Goal: Transaction & Acquisition: Purchase product/service

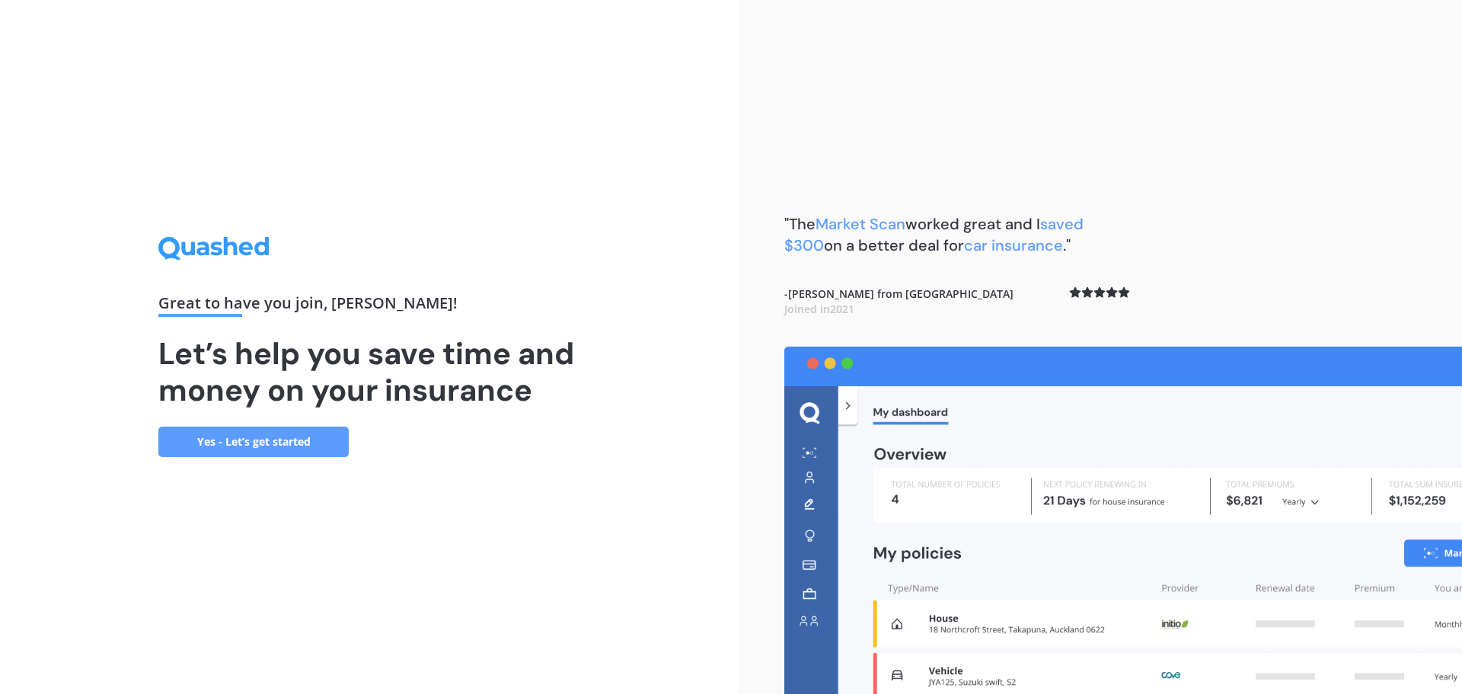
click at [300, 446] on link "Yes - Let’s get started" at bounding box center [253, 442] width 190 height 30
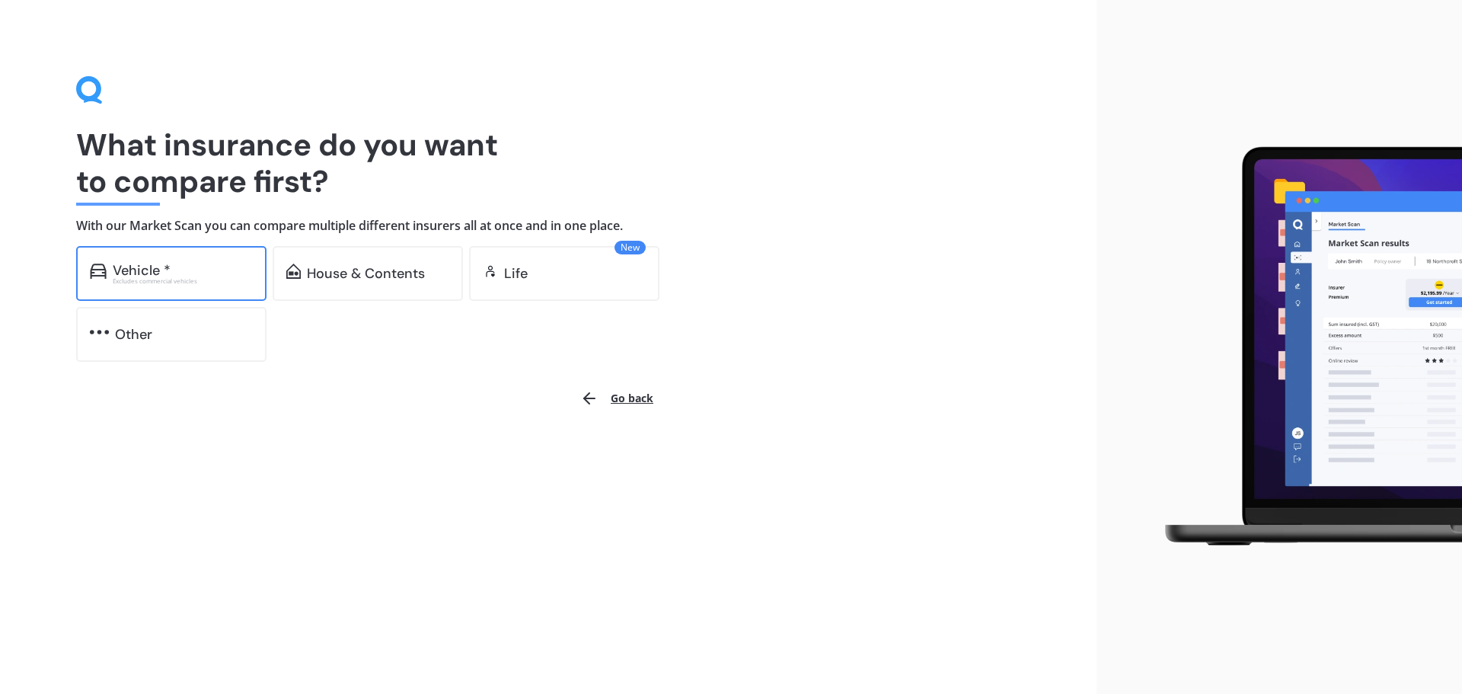
click at [162, 280] on div "Excludes commercial vehicles" at bounding box center [183, 281] width 140 height 6
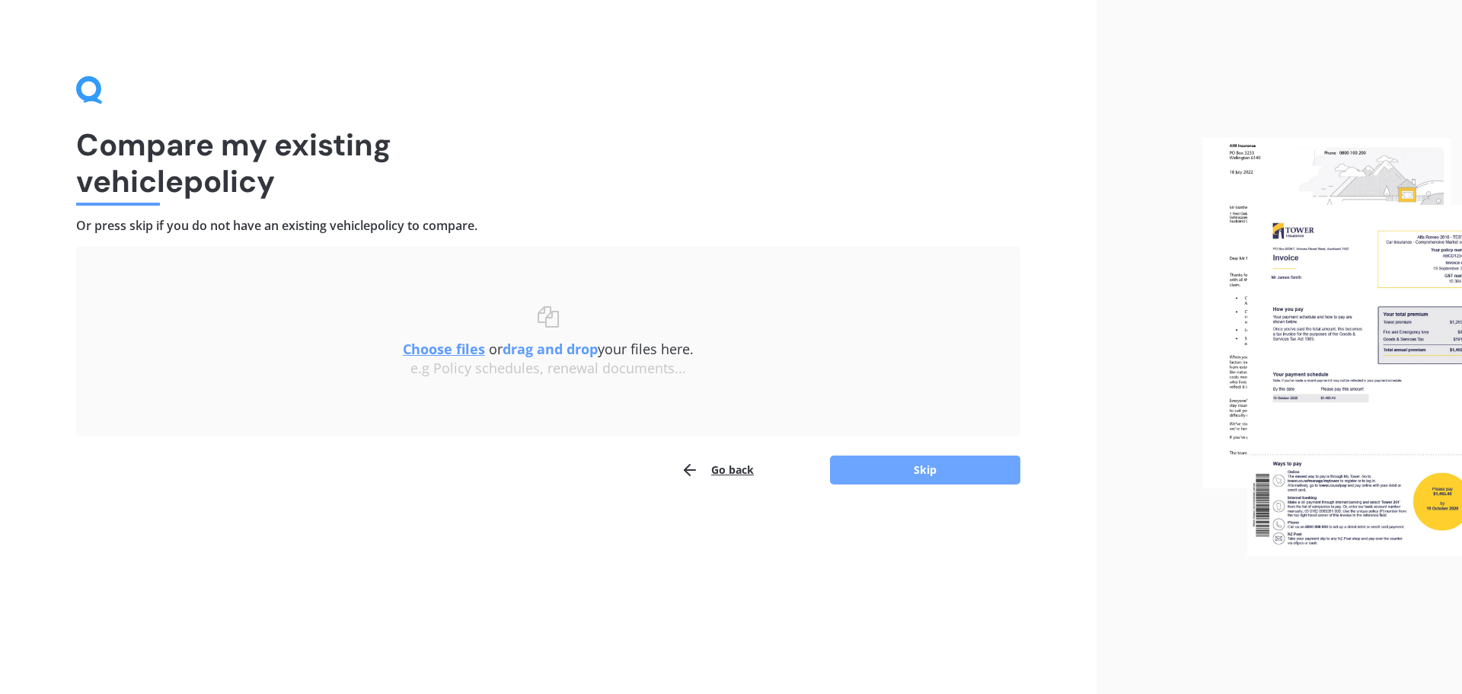
click at [913, 462] on button "Skip" at bounding box center [925, 469] width 190 height 29
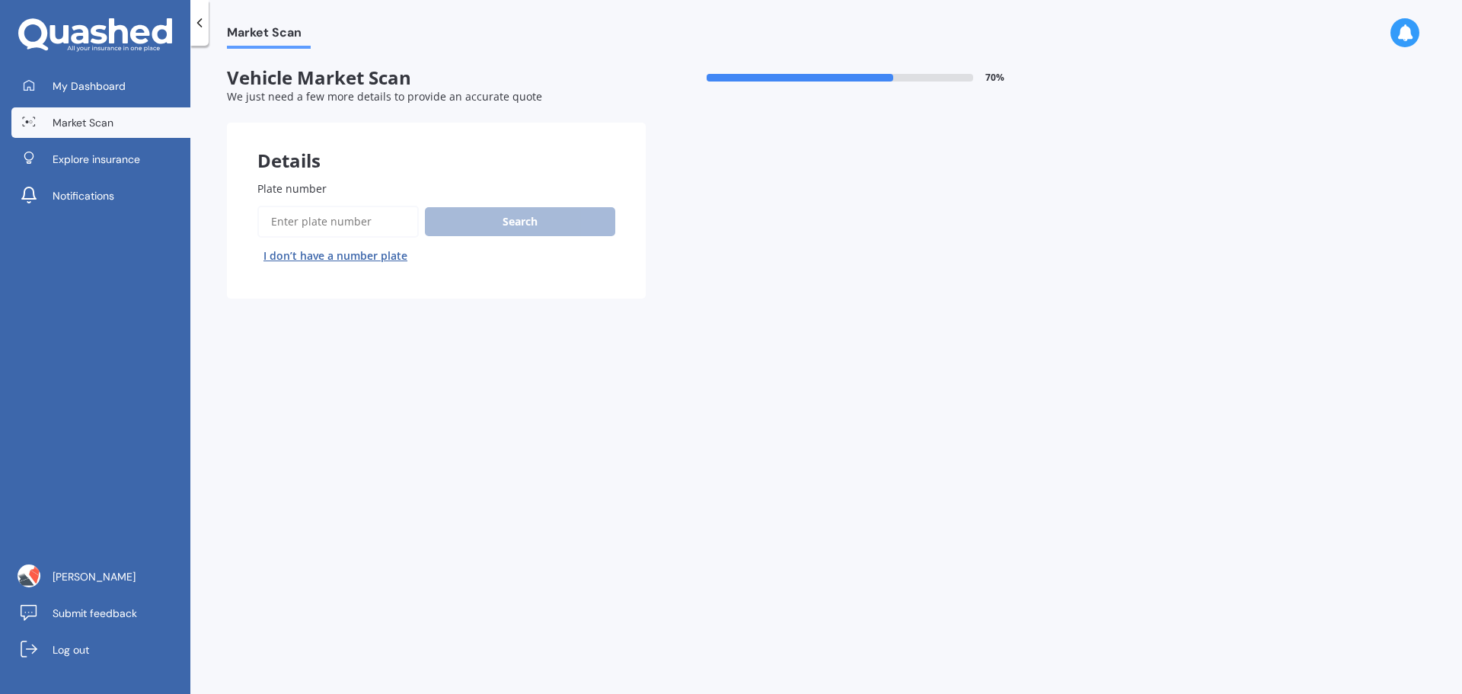
click at [369, 222] on input "Plate number" at bounding box center [337, 222] width 161 height 32
type input "EFM347"
click at [495, 211] on button "Search" at bounding box center [520, 221] width 190 height 29
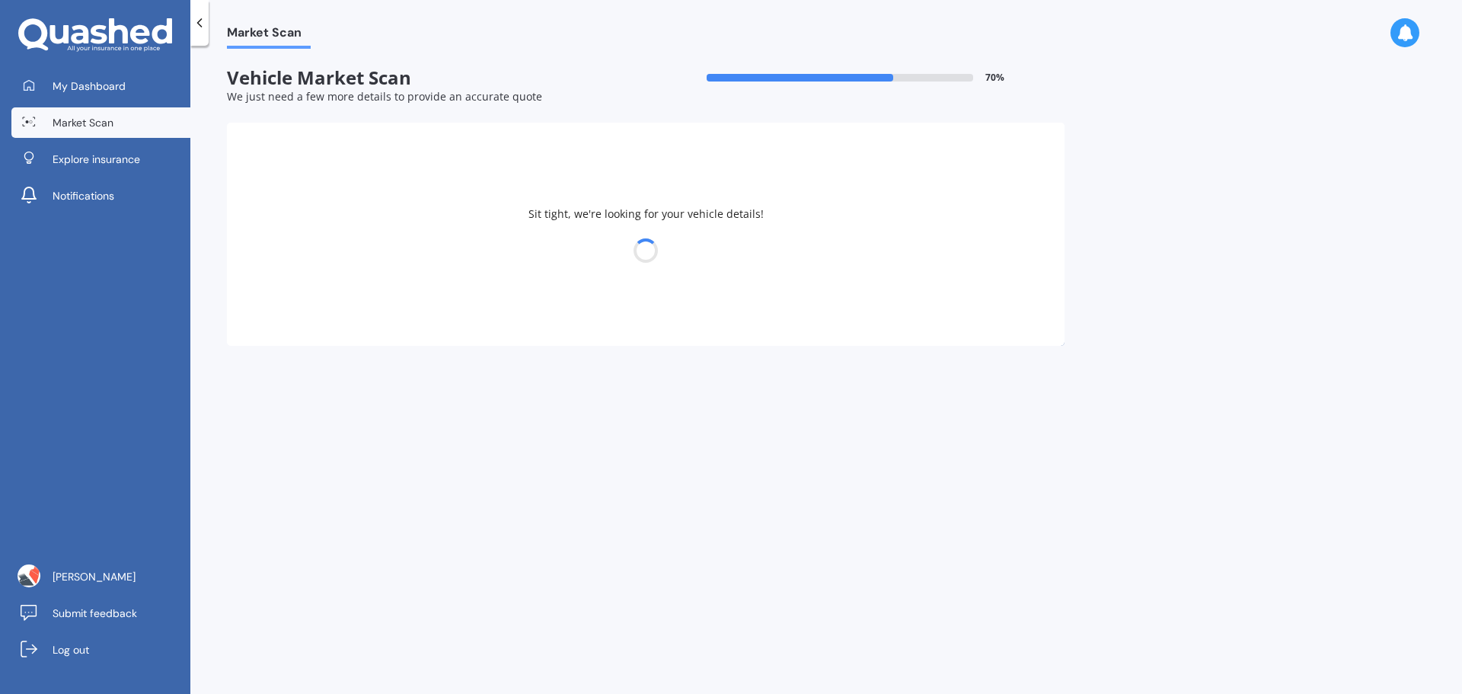
select select "NISSAN"
select select "TERRANO"
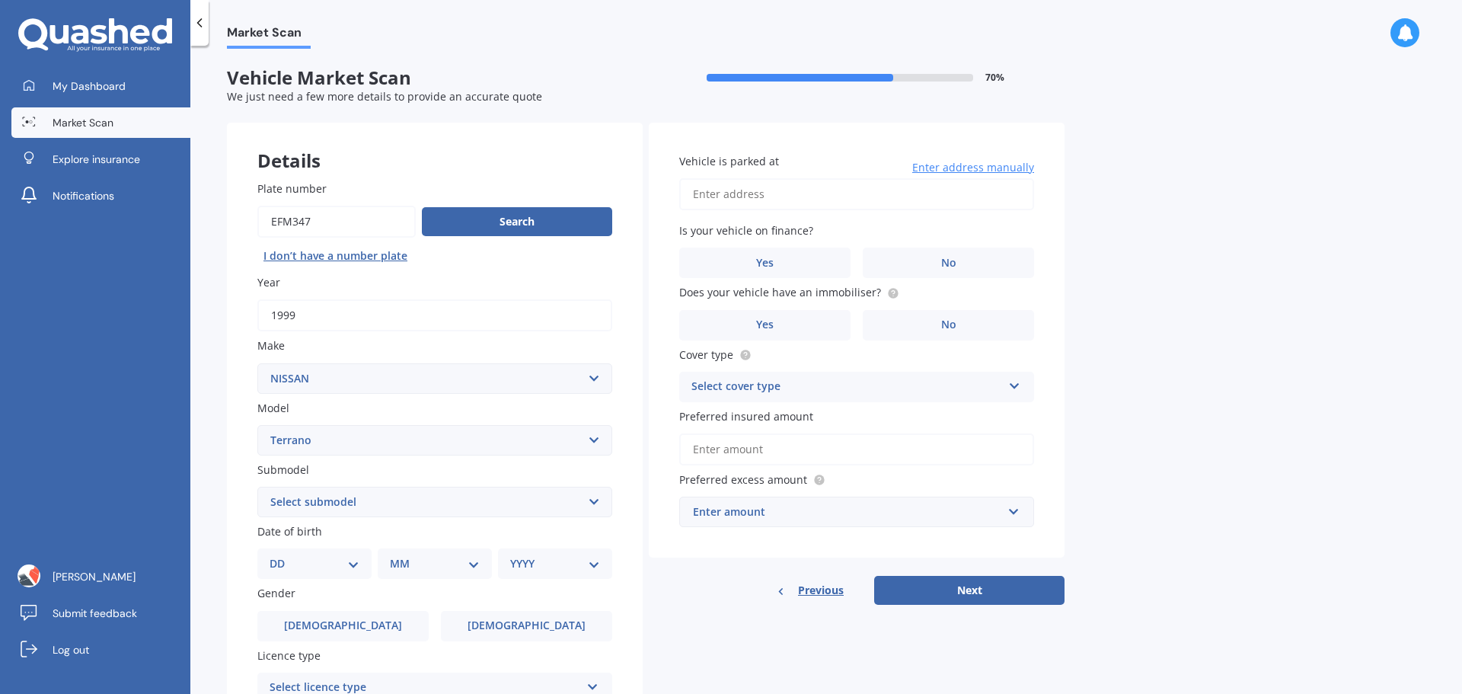
scroll to position [203, 0]
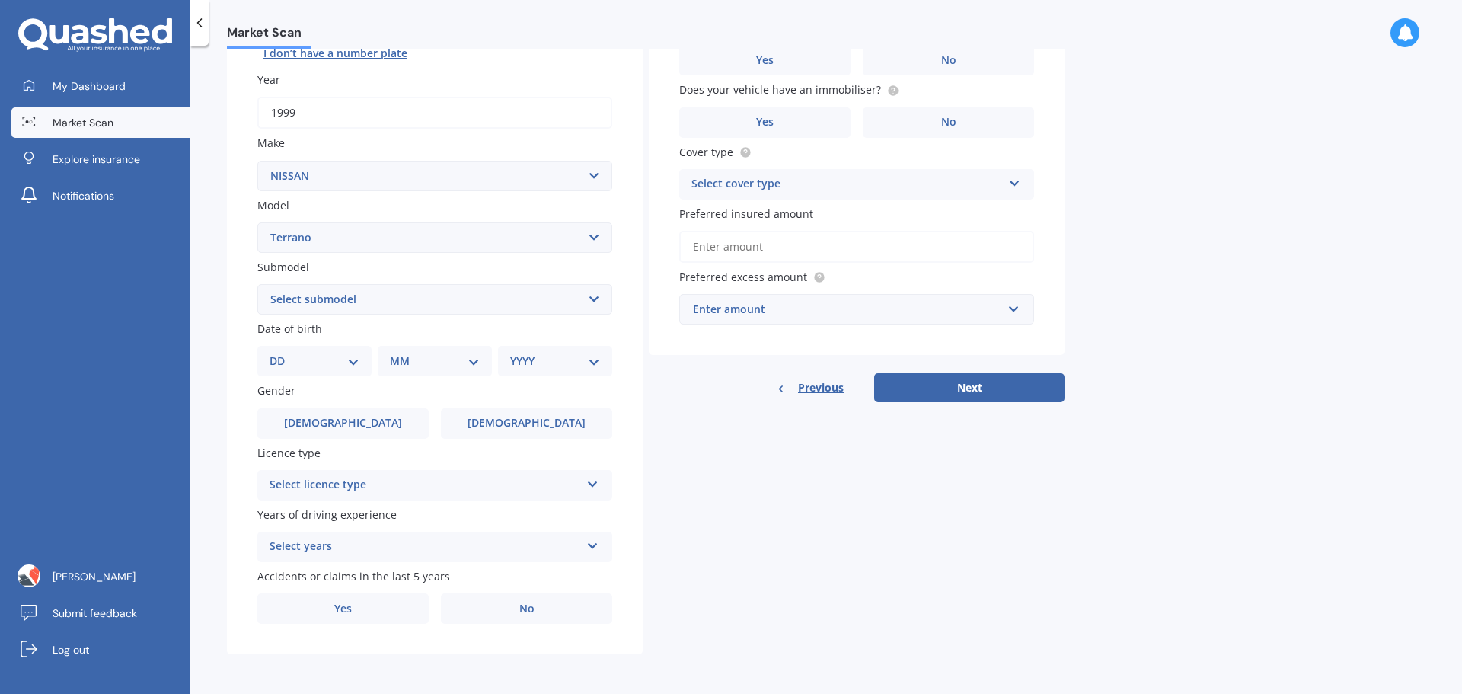
click at [321, 370] on div "DD 01 02 03 04 05 06 07 08 09 10 11 12 13 14 15 16 17 18 19 20 21 22 23 24 25 2…" at bounding box center [314, 361] width 114 height 30
click at [331, 356] on select "DD 01 02 03 04 05 06 07 08 09 10 11 12 13 14 15 16 17 18 19 20 21 22 23 24 25 2…" at bounding box center [315, 361] width 90 height 17
select select "12"
click at [282, 353] on select "DD 01 02 03 04 05 06 07 08 09 10 11 12 13 14 15 16 17 18 19 20 21 22 23 24 25 2…" at bounding box center [315, 361] width 90 height 17
click at [418, 365] on select "MM 01 02 03 04 05 06 07 08 09 10 11 12" at bounding box center [438, 361] width 84 height 17
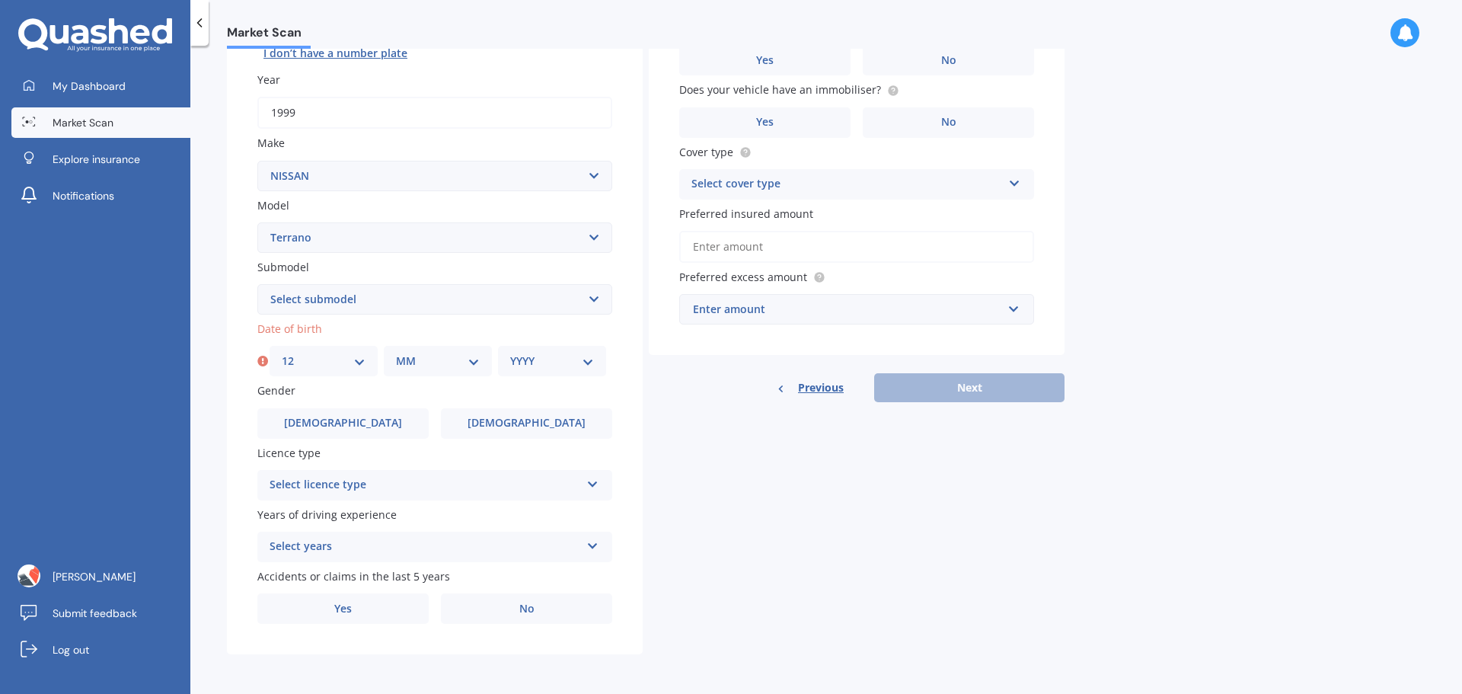
select select "01"
click at [396, 353] on select "MM 01 02 03 04 05 06 07 08 09 10 11 12" at bounding box center [438, 361] width 84 height 17
click at [516, 357] on select "YYYY 2025 2024 2023 2022 2021 2020 2019 2018 2017 2016 2015 2014 2013 2012 2011…" at bounding box center [552, 361] width 84 height 17
select select "1974"
click at [510, 353] on select "YYYY 2025 2024 2023 2022 2021 2020 2019 2018 2017 2016 2015 2014 2013 2012 2011…" at bounding box center [552, 361] width 84 height 17
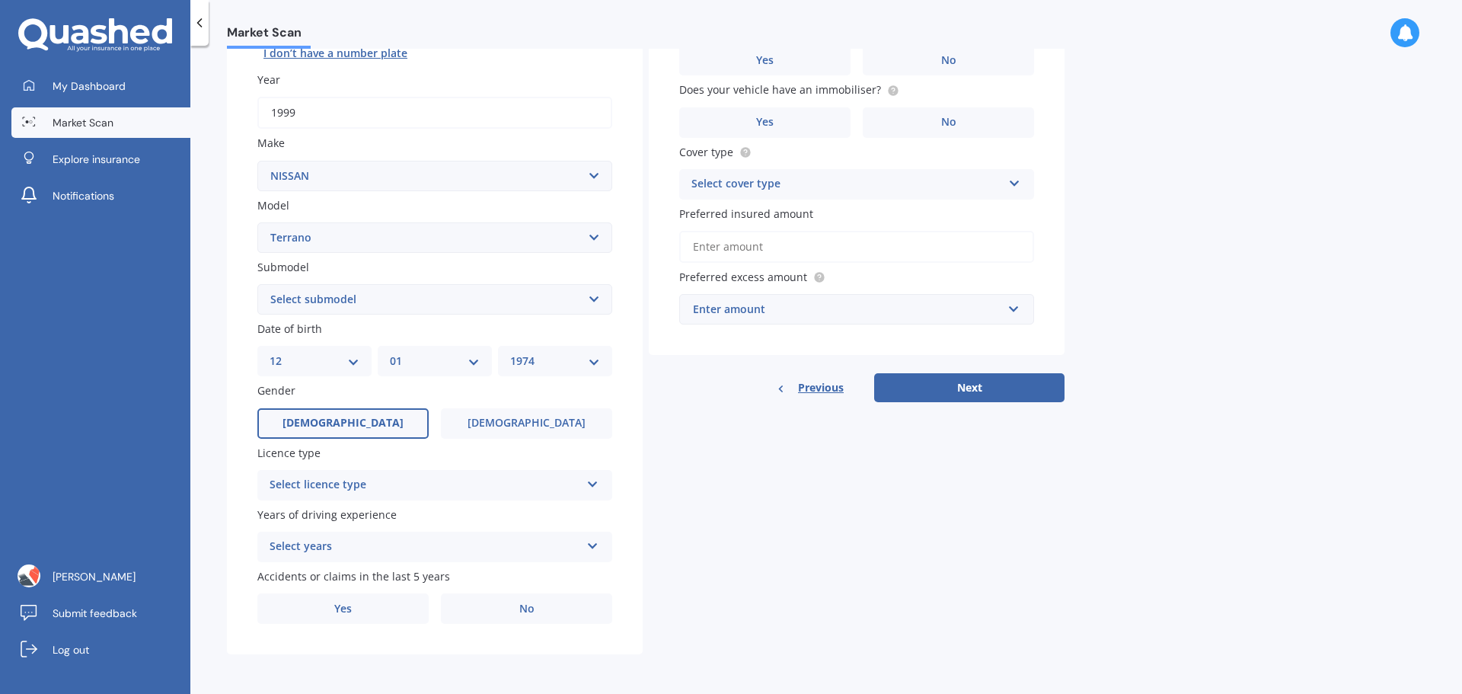
click at [379, 432] on label "[DEMOGRAPHIC_DATA]" at bounding box center [342, 423] width 171 height 30
click at [0, 0] on input "[DEMOGRAPHIC_DATA]" at bounding box center [0, 0] width 0 height 0
click at [375, 481] on div "Select licence type" at bounding box center [425, 485] width 311 height 18
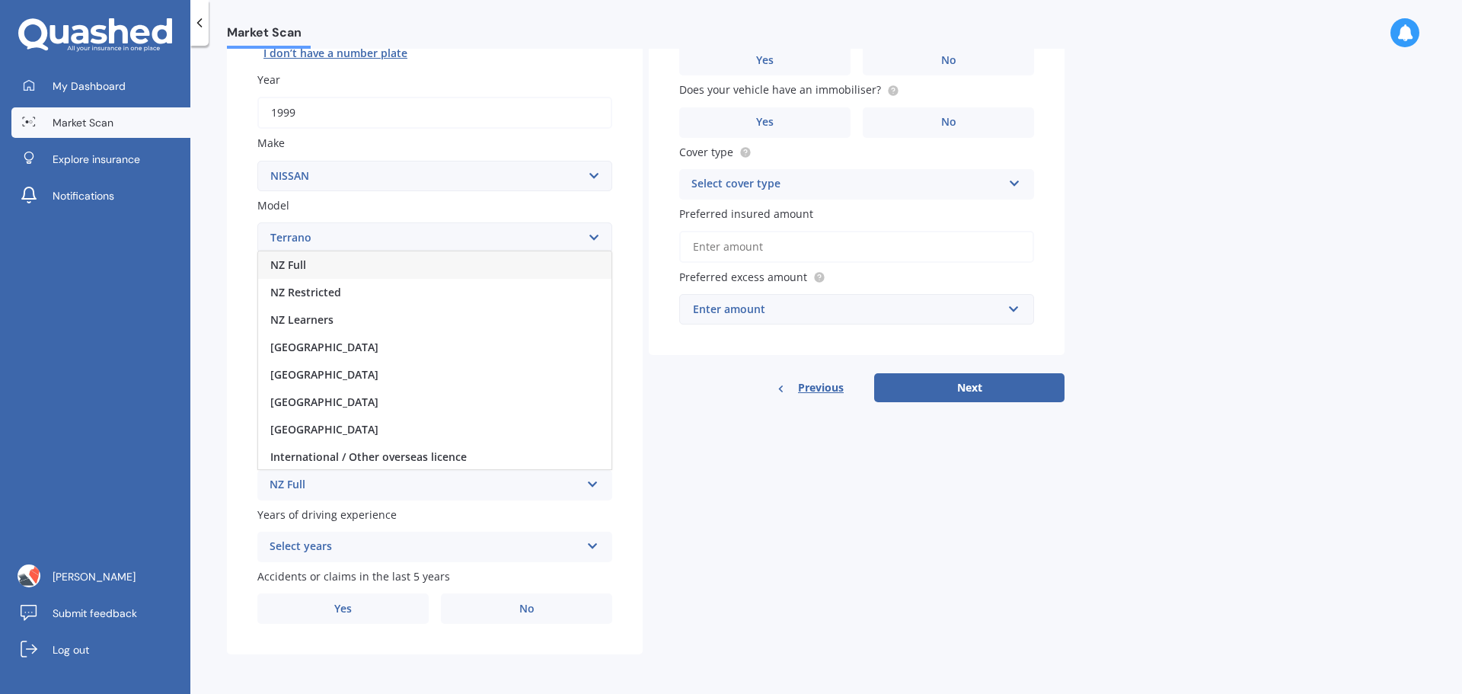
click at [366, 270] on div "NZ Full" at bounding box center [434, 264] width 353 height 27
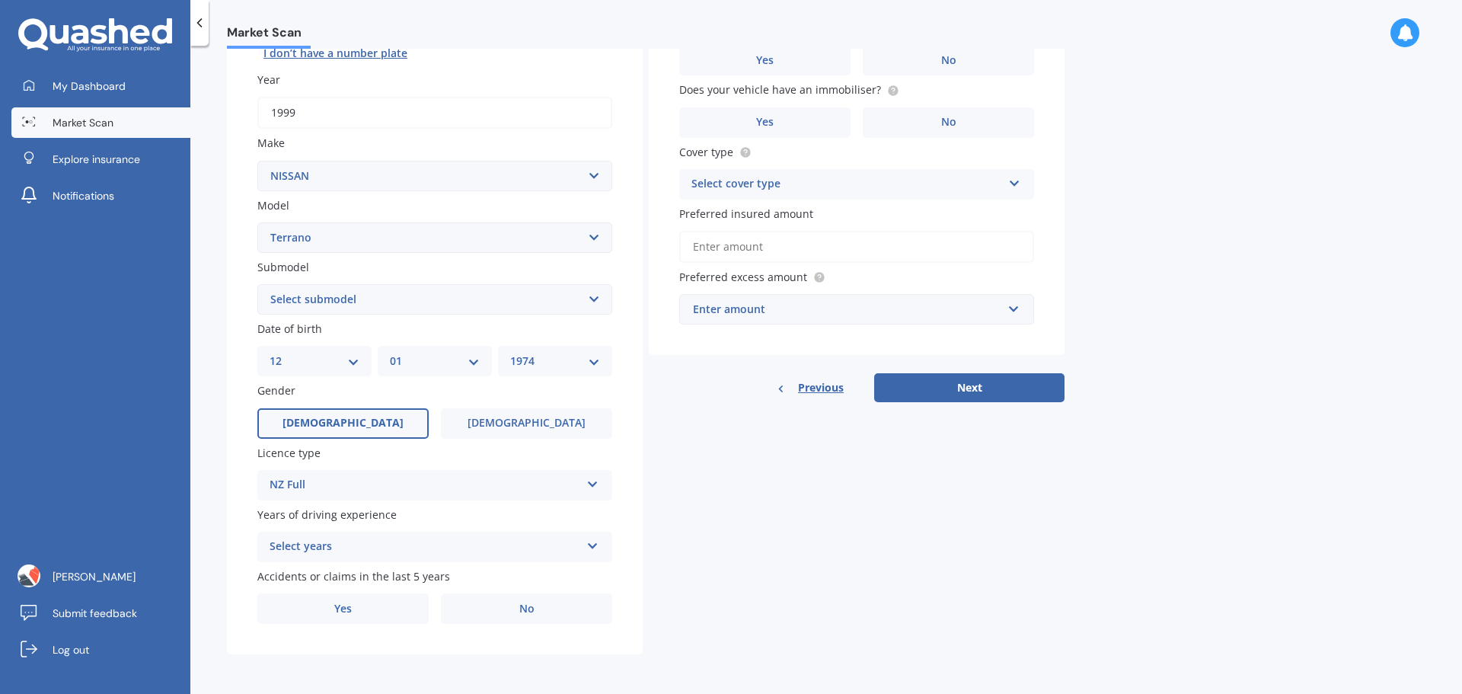
click at [347, 543] on div "Select years" at bounding box center [425, 547] width 311 height 18
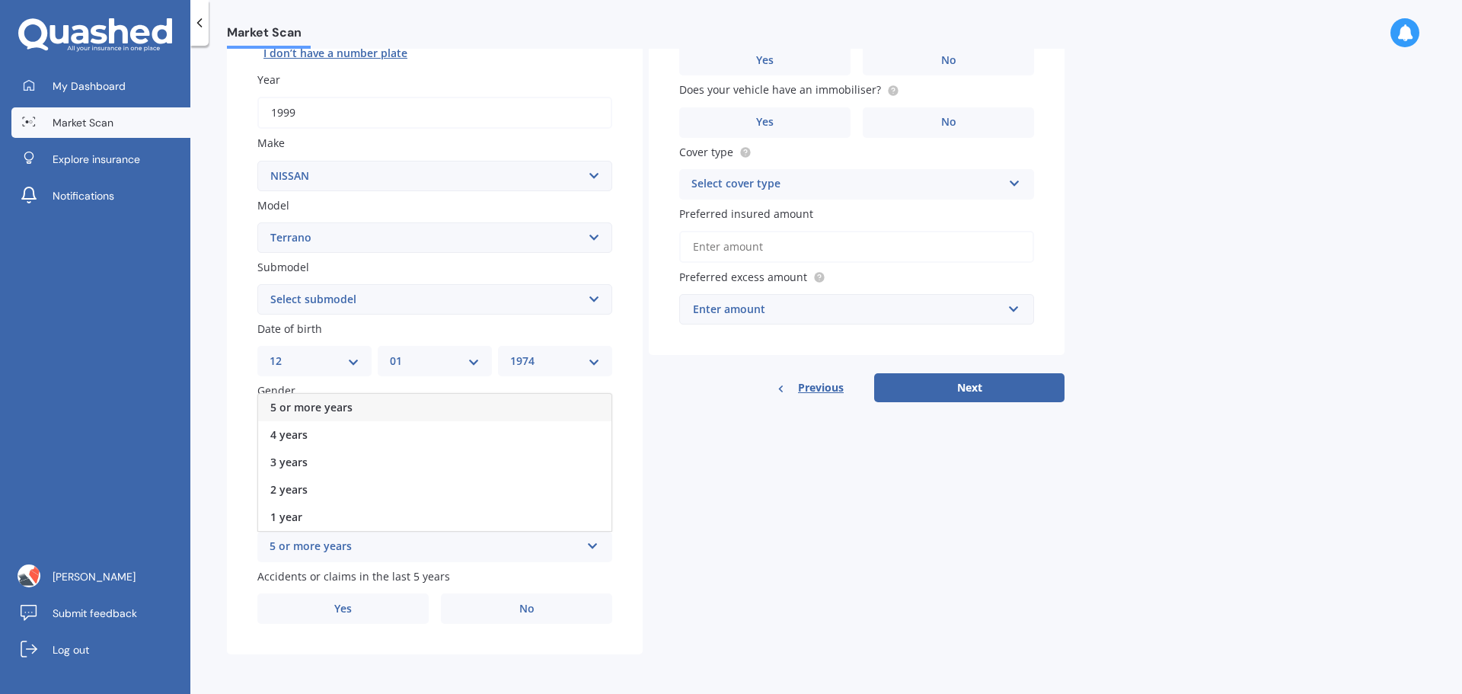
click at [343, 400] on span "5 or more years" at bounding box center [311, 407] width 82 height 14
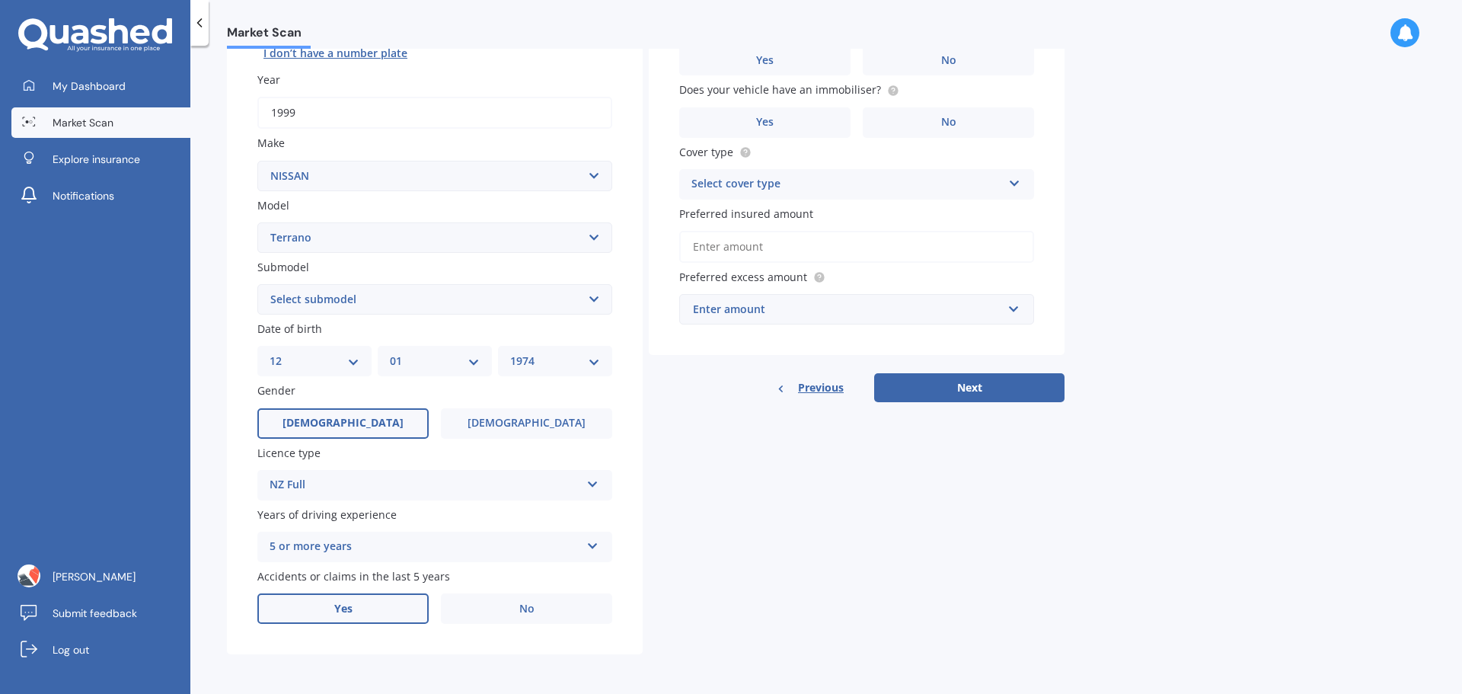
click at [380, 609] on label "Yes" at bounding box center [342, 608] width 171 height 30
click at [0, 0] on input "Yes" at bounding box center [0, 0] width 0 height 0
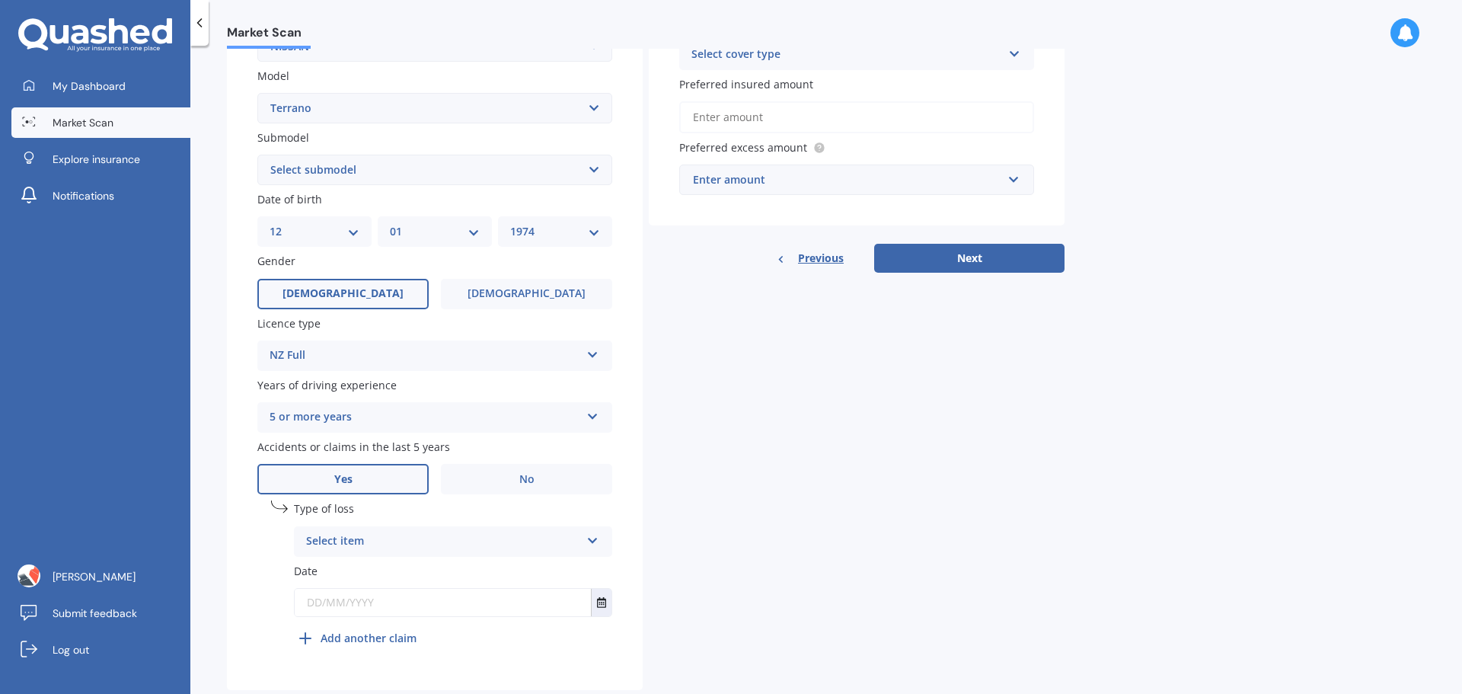
scroll to position [368, 0]
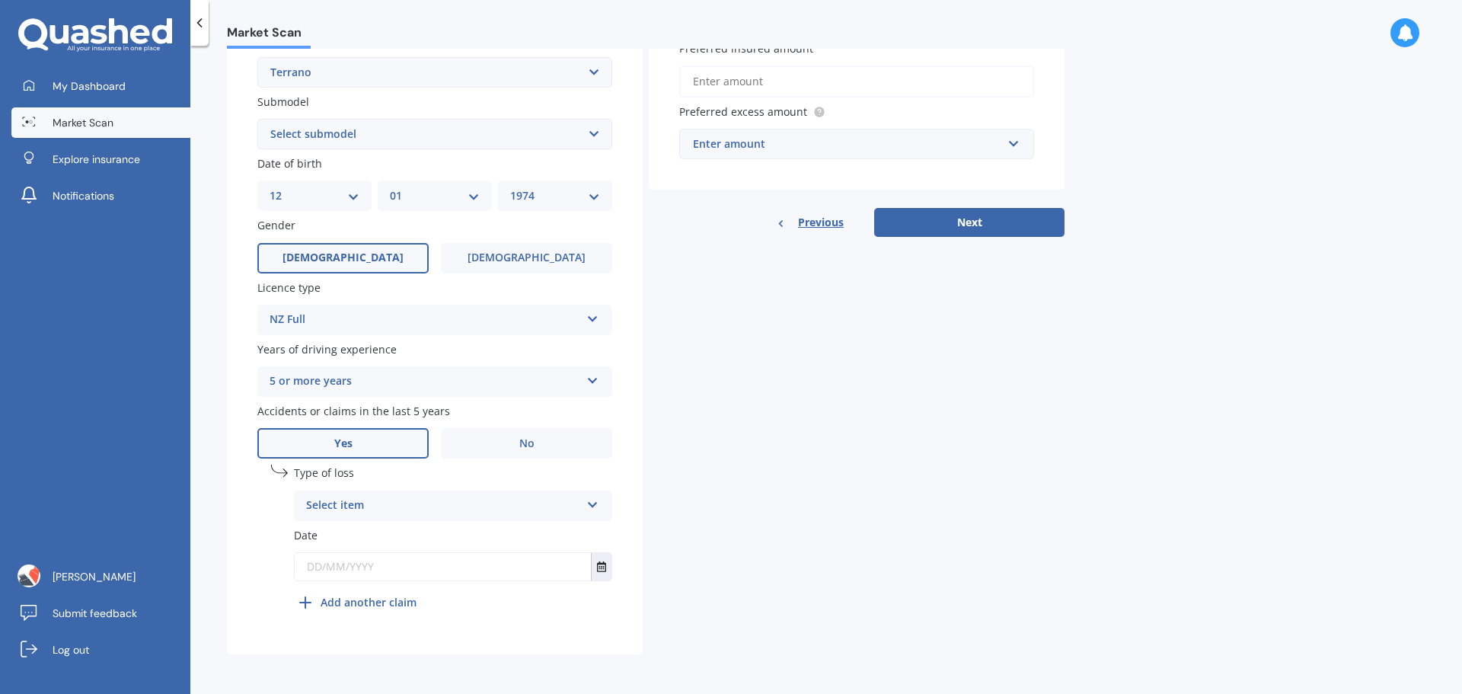
click at [477, 497] on div "Select item" at bounding box center [443, 506] width 274 height 18
click at [388, 534] on span "At fault accident" at bounding box center [350, 535] width 86 height 14
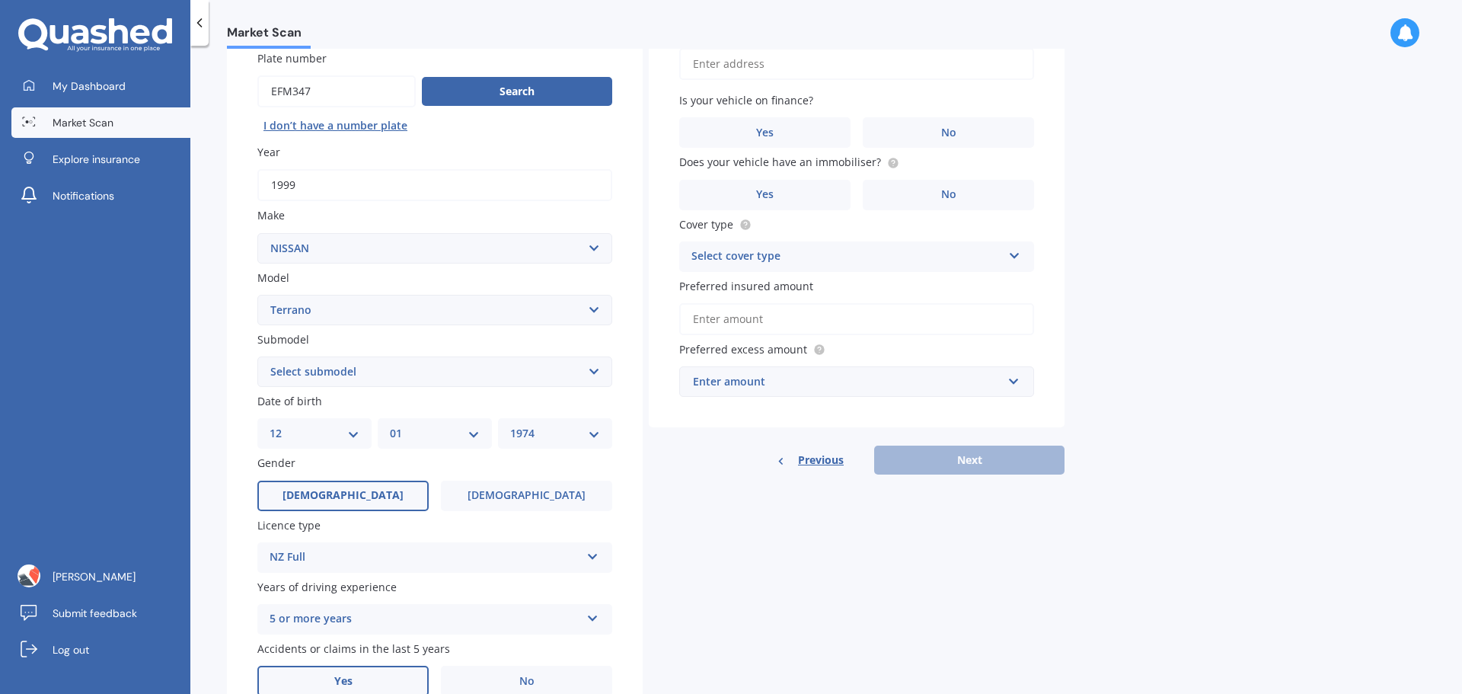
scroll to position [0, 0]
